Goal: Browse casually

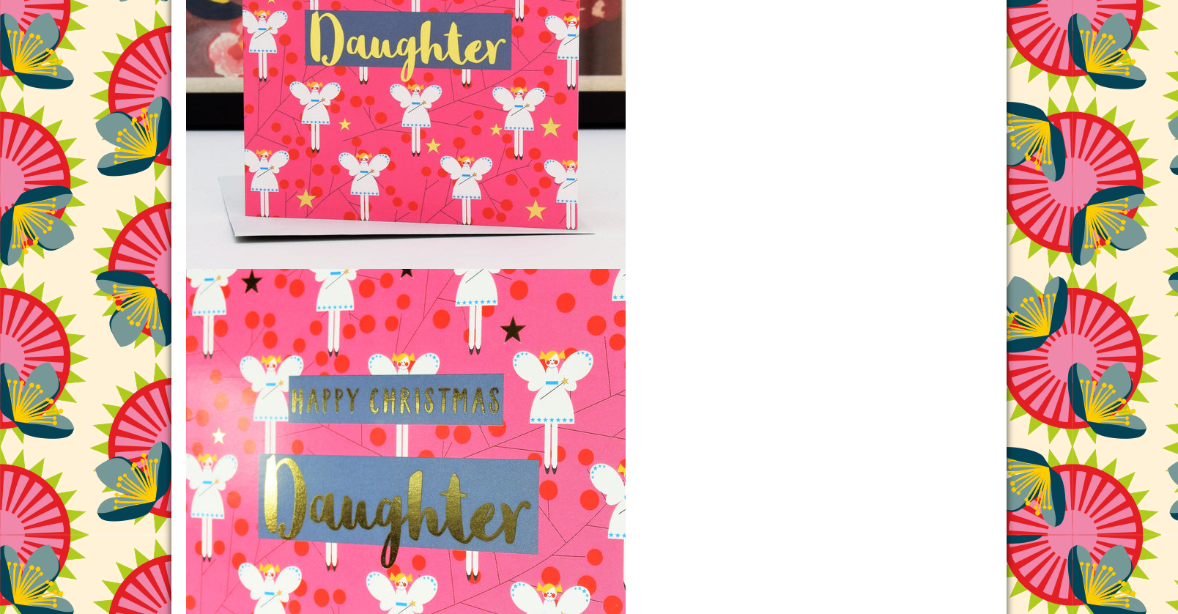
scroll to position [1841, 0]
